Goal: Check status: Check status

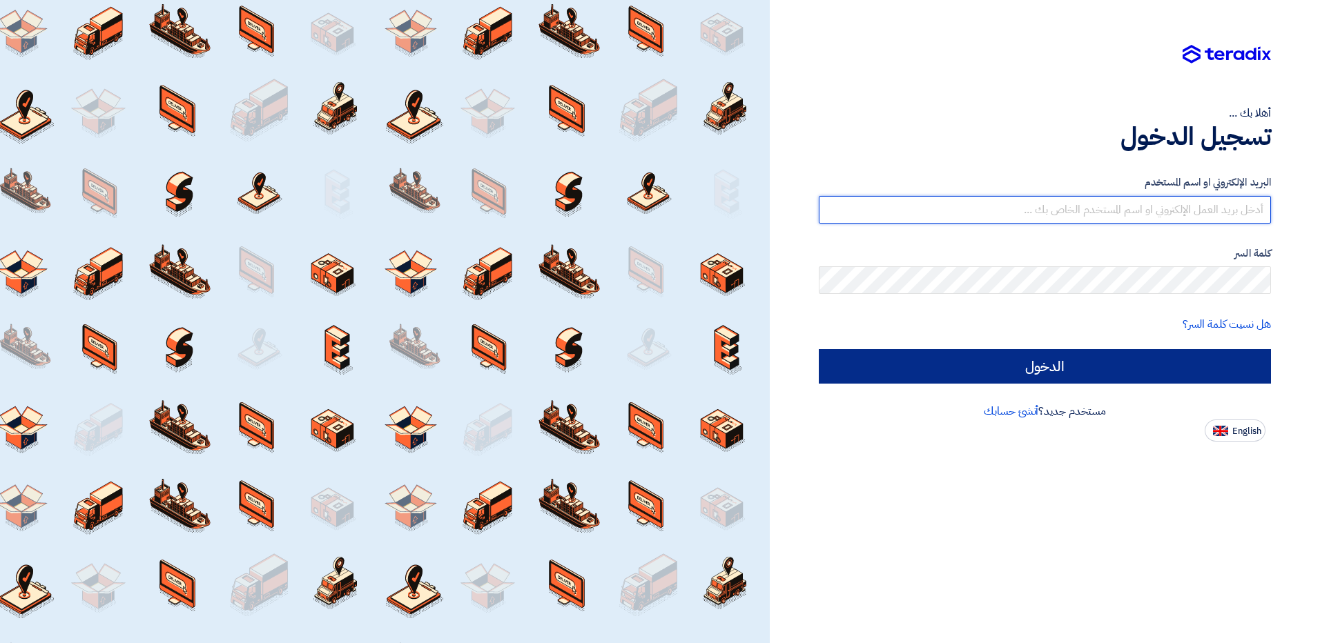
type input "[EMAIL_ADDRESS][DOMAIN_NAME]"
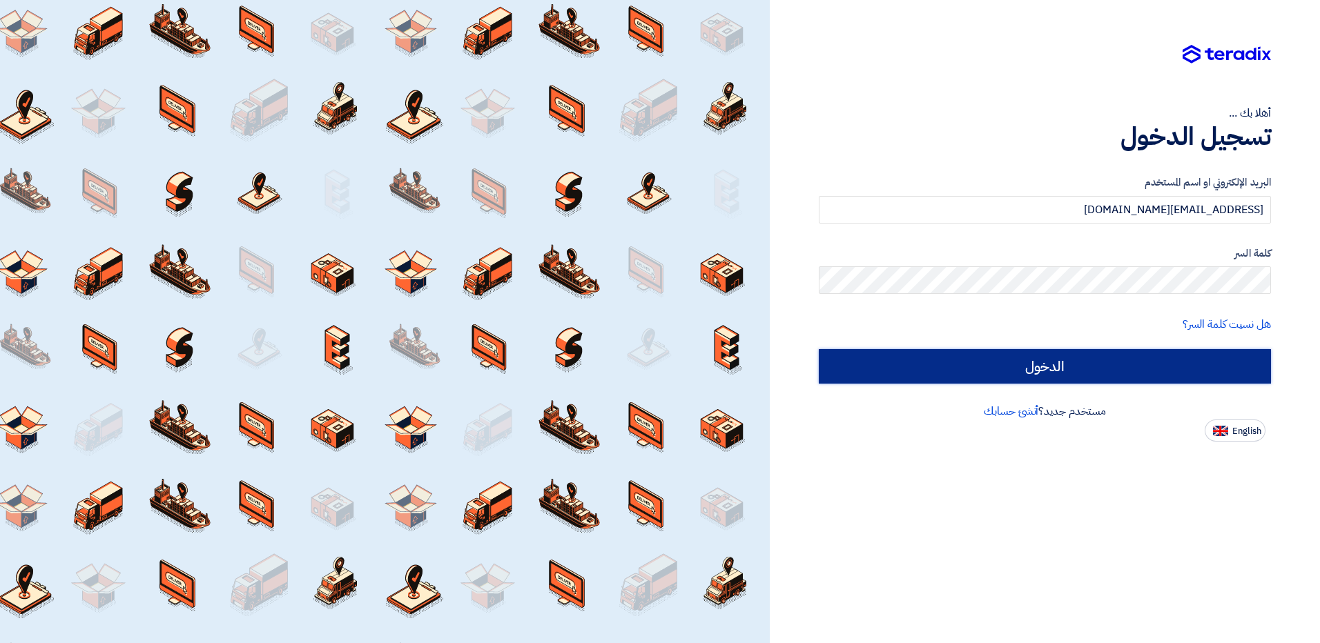
click at [1018, 369] on input "الدخول" at bounding box center [1045, 366] width 452 height 35
type input "Sign in"
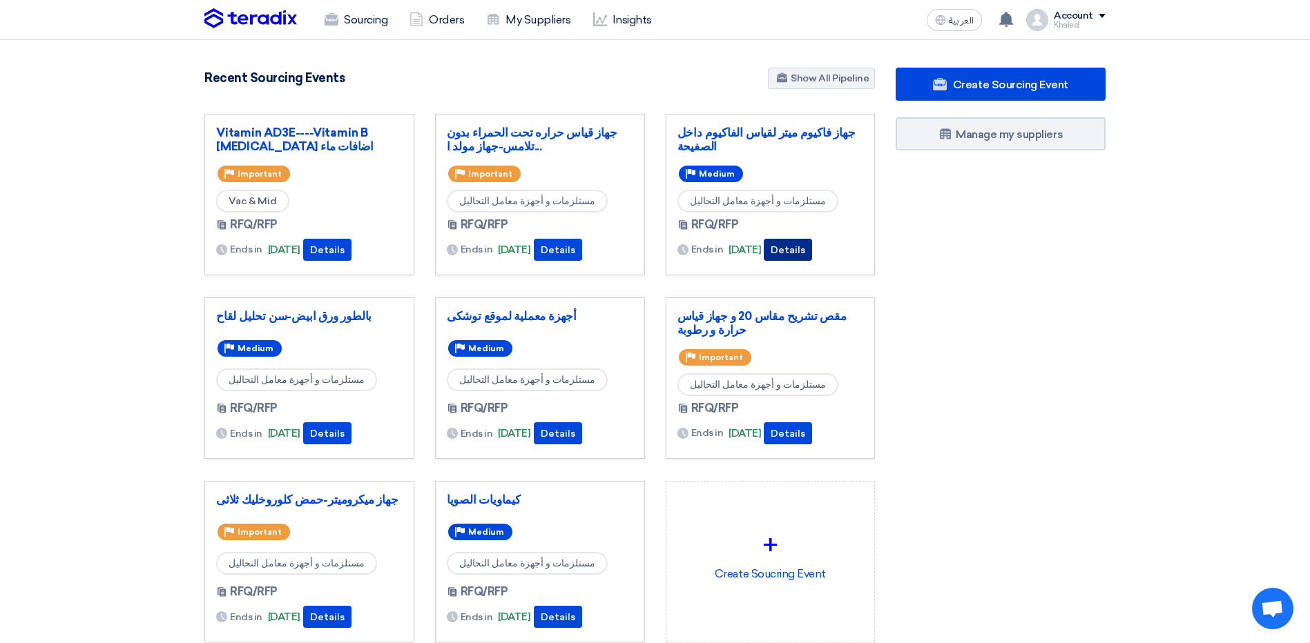
click at [802, 246] on button "Details" at bounding box center [788, 250] width 48 height 22
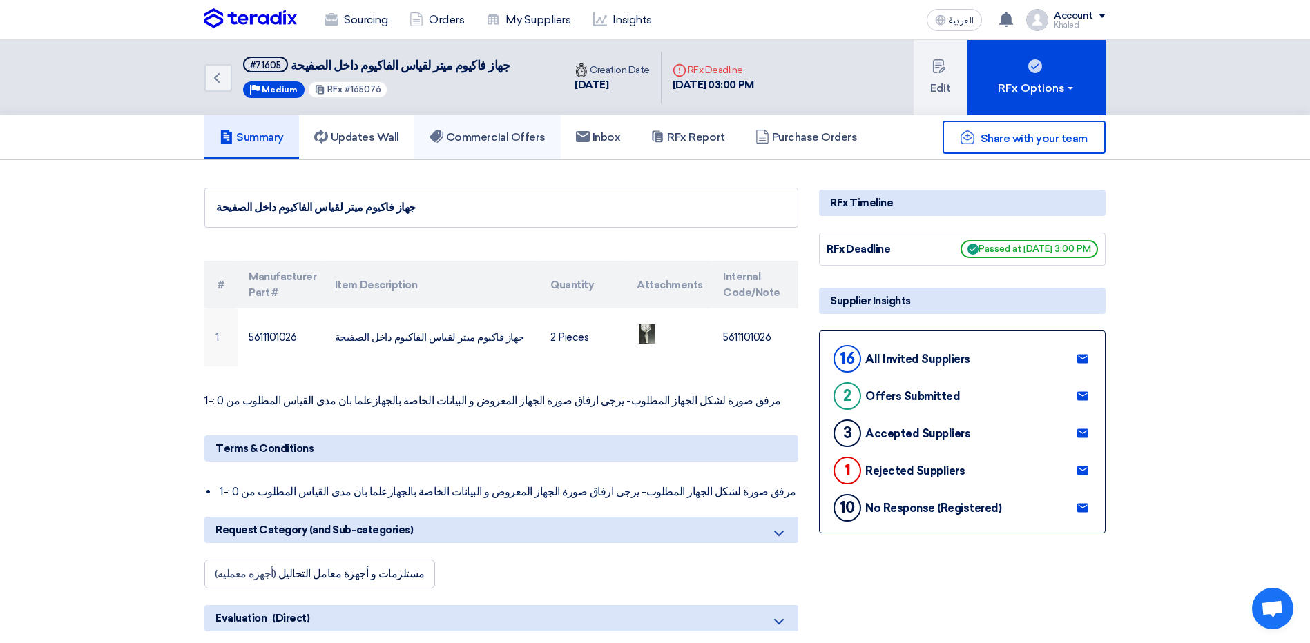
click at [495, 133] on h5 "Commercial Offers" at bounding box center [487, 137] width 116 height 14
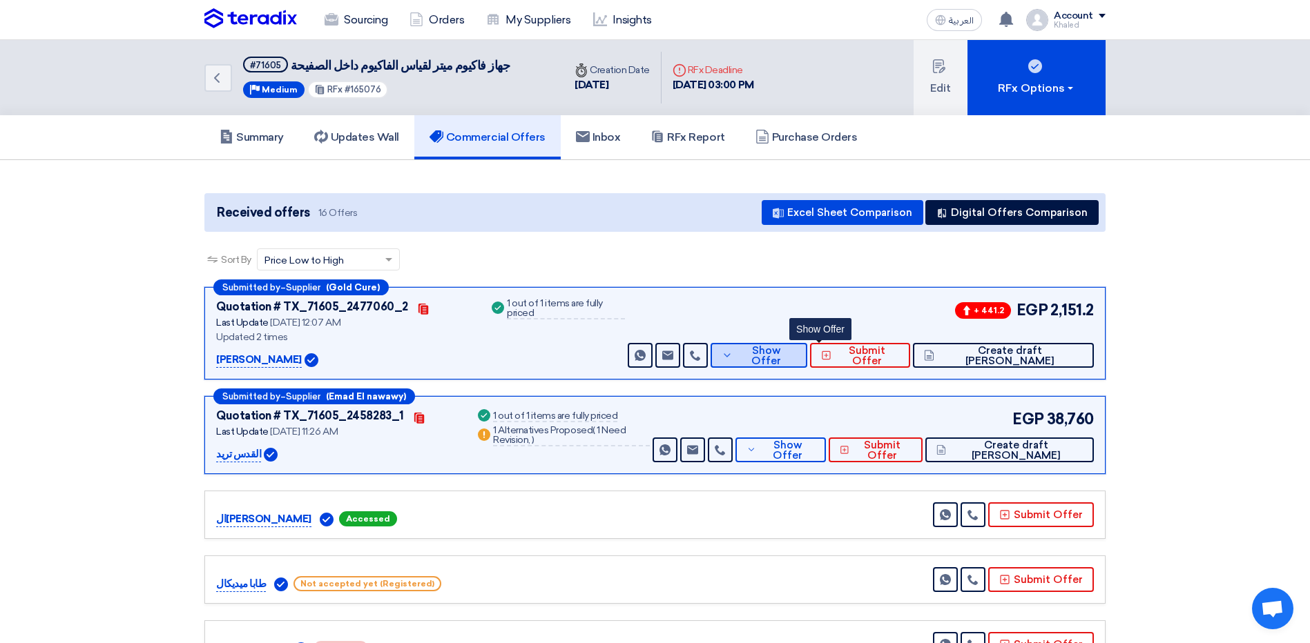
click at [804, 367] on button "Show Offer" at bounding box center [758, 355] width 97 height 25
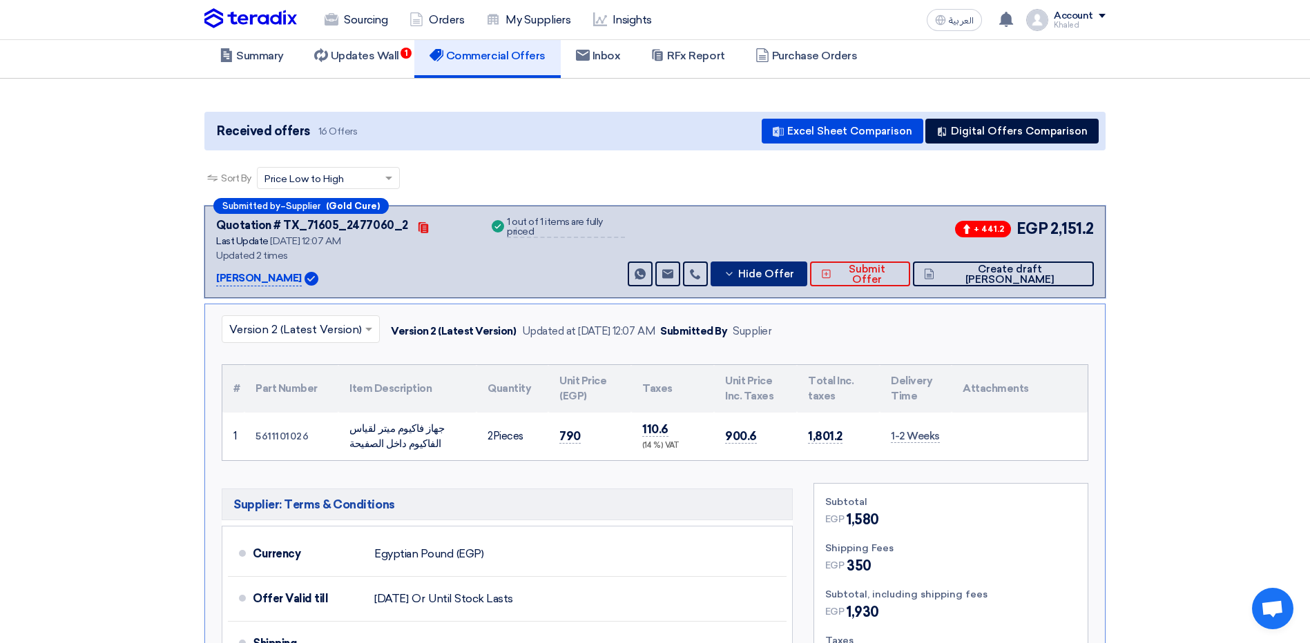
scroll to position [69, 0]
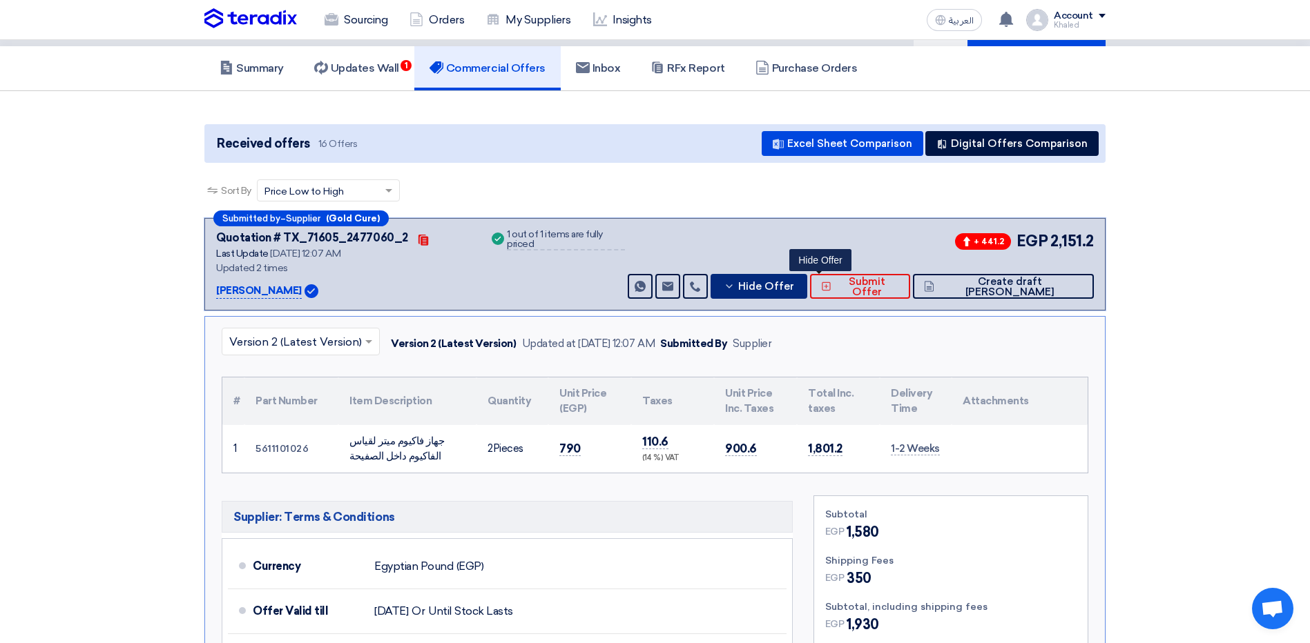
click at [798, 292] on button "Hide Offer" at bounding box center [758, 286] width 97 height 25
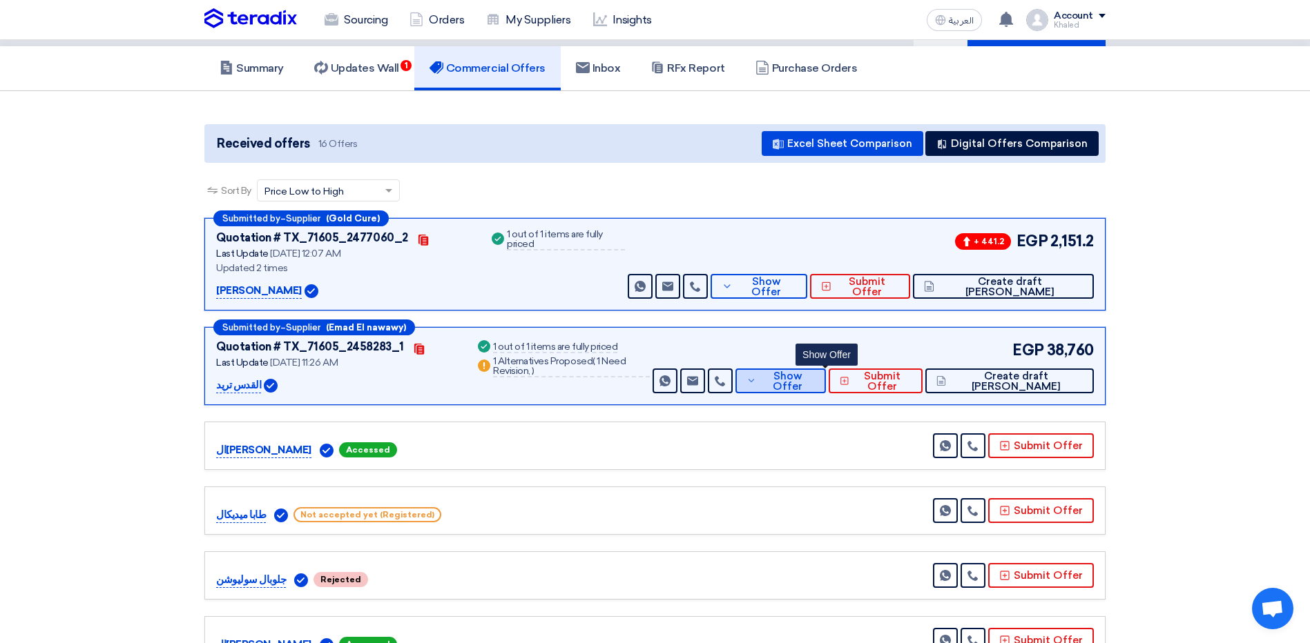
click at [815, 379] on span "Show Offer" at bounding box center [786, 381] width 55 height 21
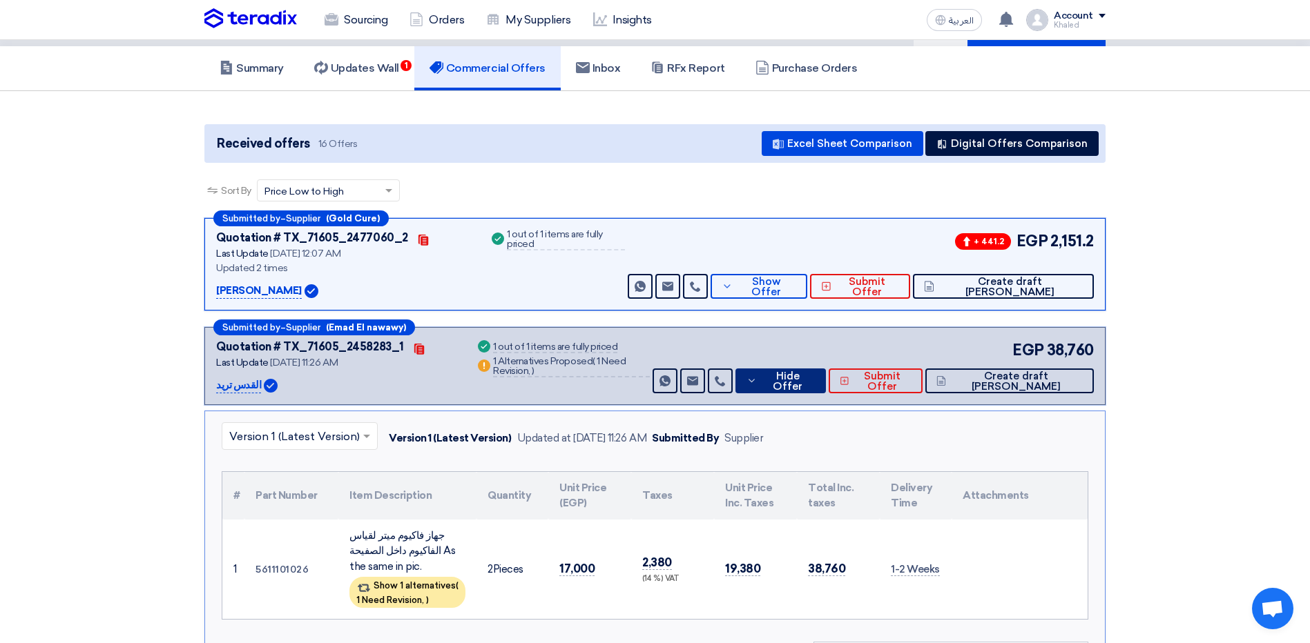
scroll to position [207, 0]
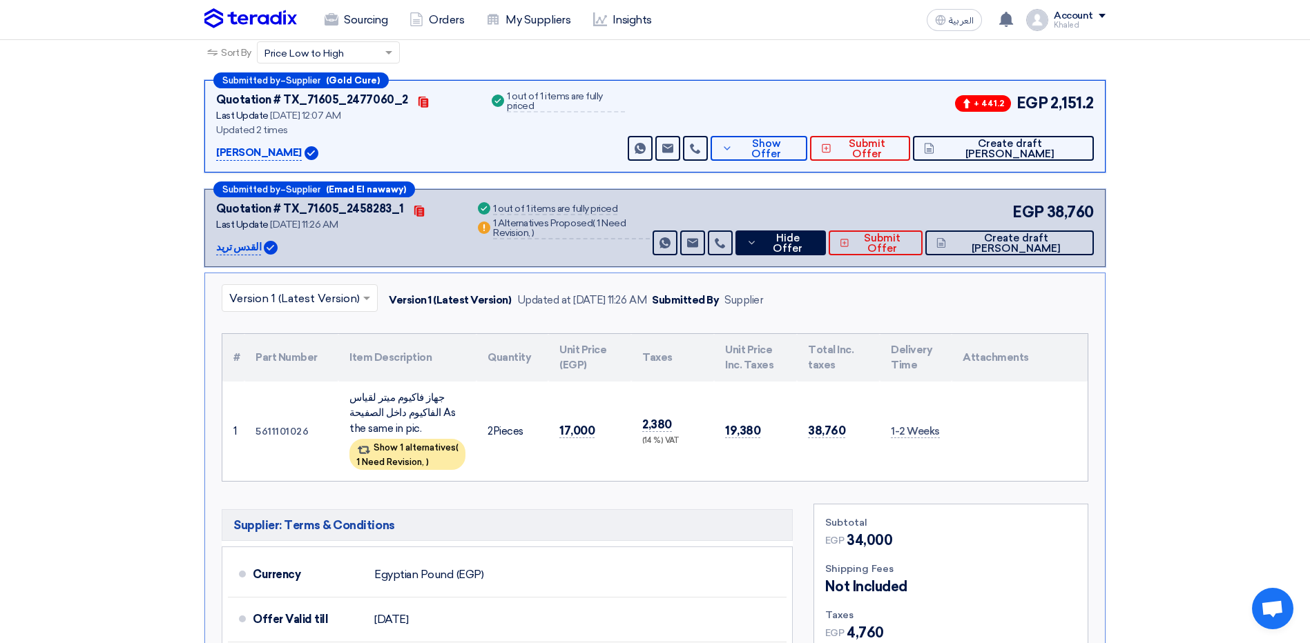
click at [790, 135] on div "+ 441.2 EGP 2,151.2 Send Message Send Message" at bounding box center [859, 126] width 469 height 69
click at [796, 144] on button "Show Offer" at bounding box center [758, 148] width 97 height 25
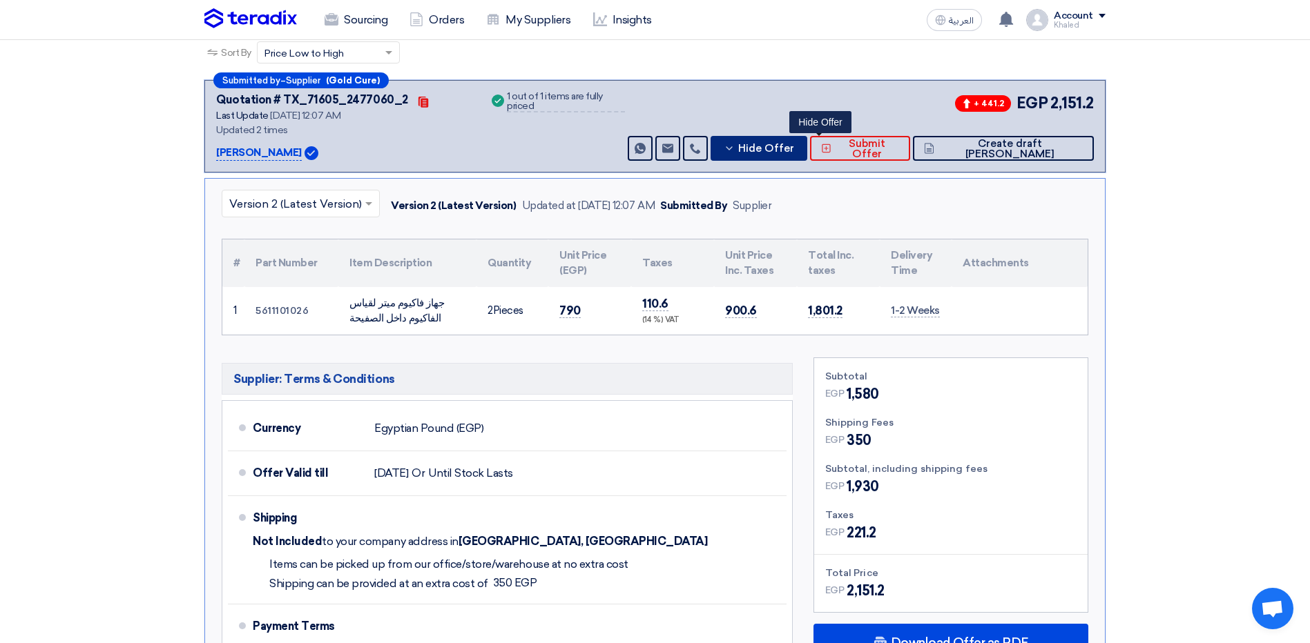
click at [782, 152] on button "Hide Offer" at bounding box center [758, 148] width 97 height 25
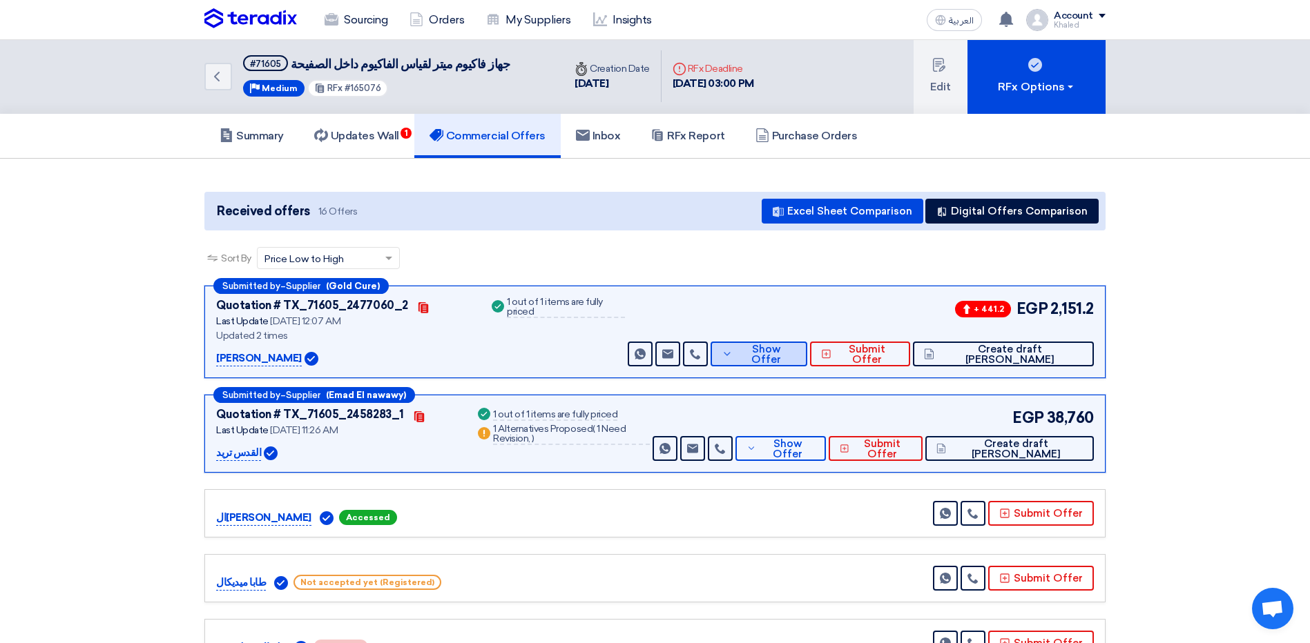
scroll to position [0, 0]
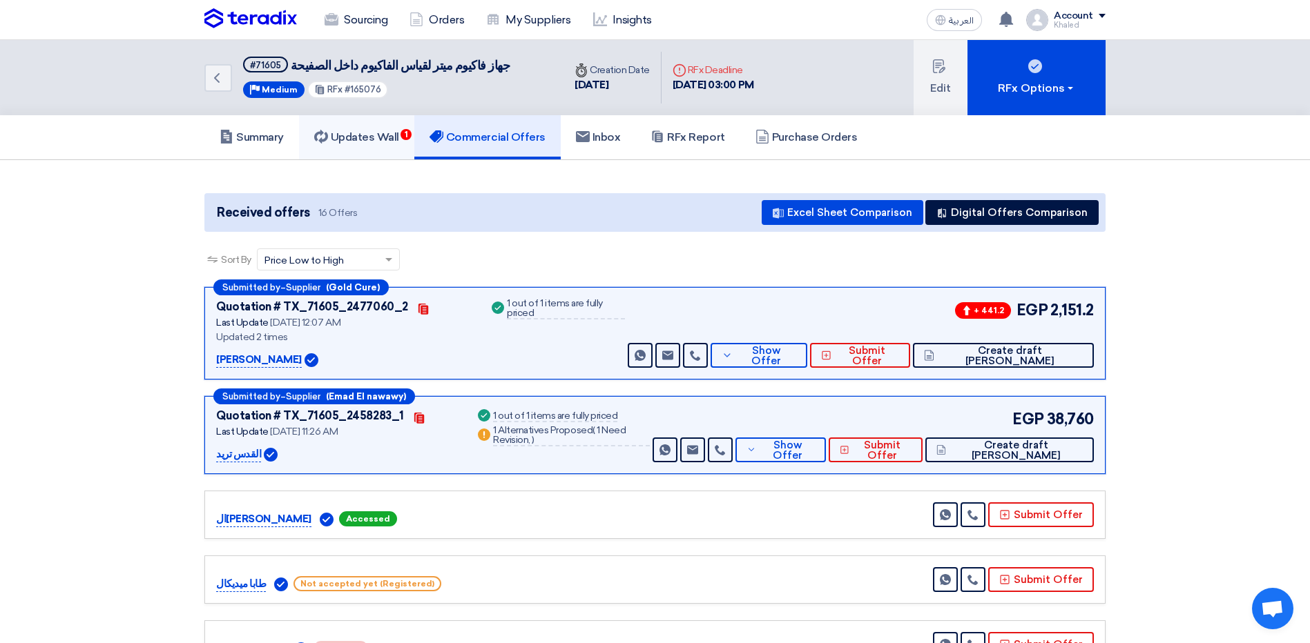
click at [385, 139] on h5 "Updates Wall 1" at bounding box center [356, 137] width 85 height 14
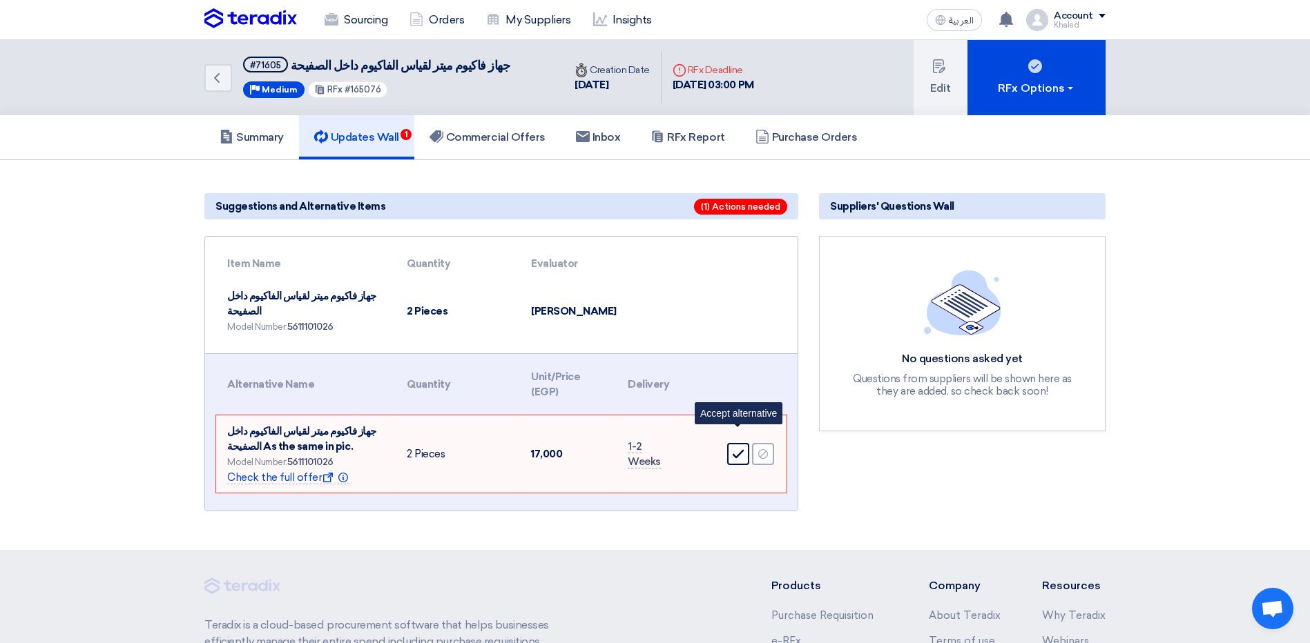
click at [732, 448] on icon "Accept" at bounding box center [738, 454] width 12 height 12
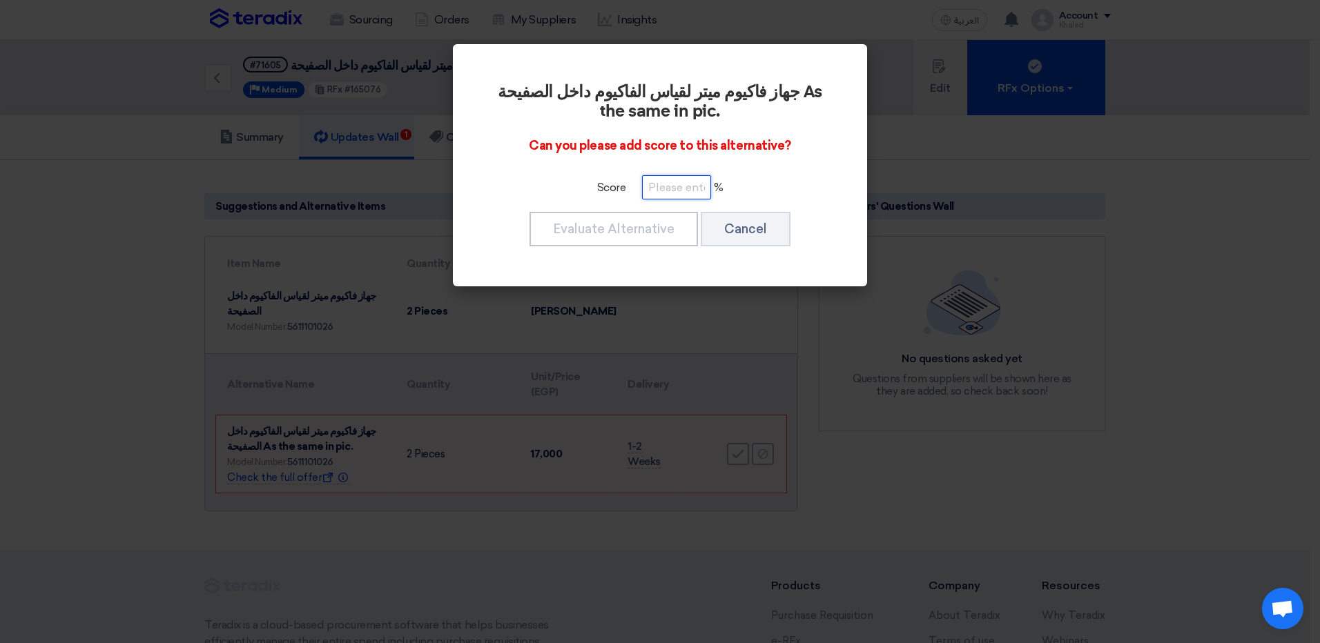
click at [672, 191] on input "number" at bounding box center [676, 187] width 69 height 24
type input "100"
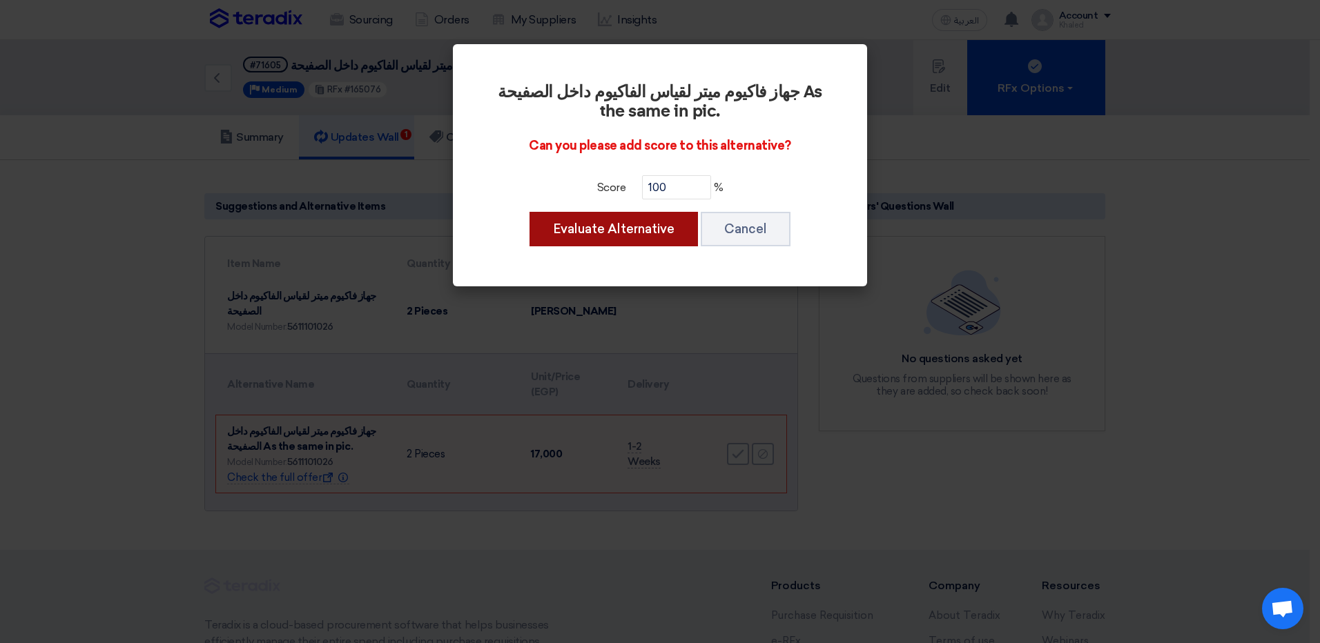
click at [634, 211] on div "Evaluate Alternative Cancel" at bounding box center [660, 229] width 337 height 37
click at [630, 216] on button "Evaluate Alternative" at bounding box center [614, 229] width 168 height 35
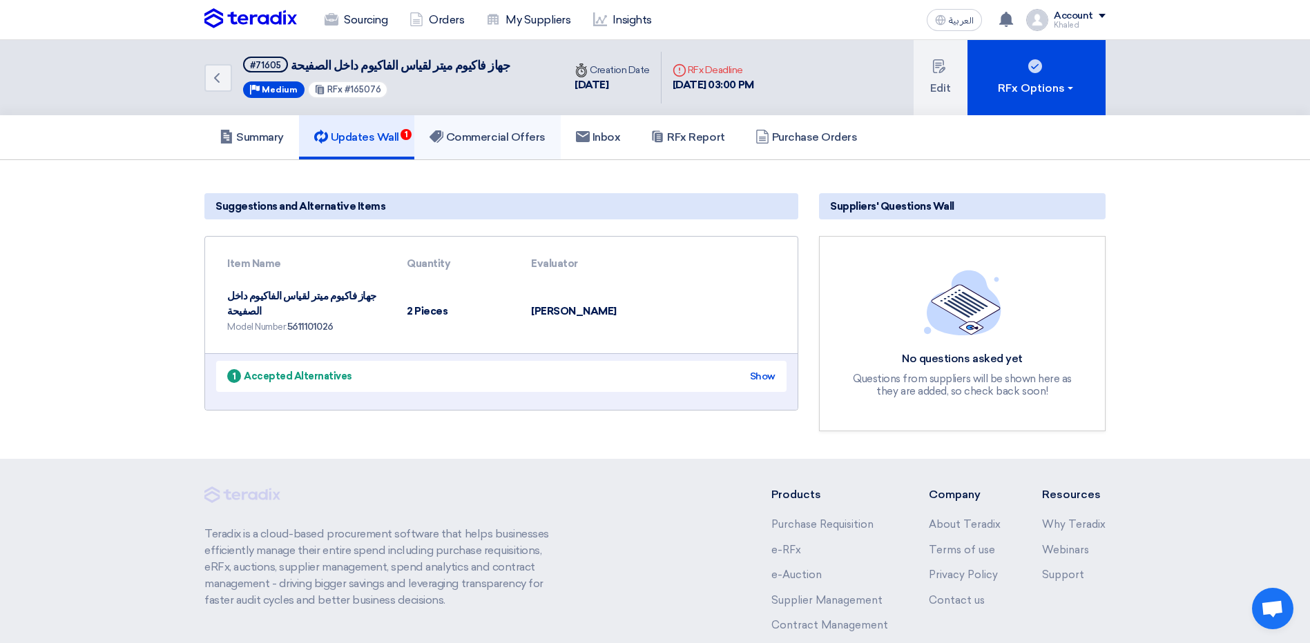
click at [514, 150] on link "Commercial Offers" at bounding box center [487, 137] width 146 height 44
